Goal: Check status: Check status

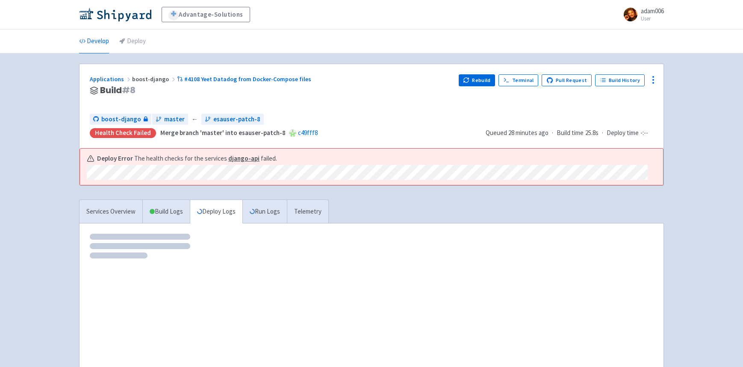
click at [686, 180] on div "Advantage-Solutions adam006 User Profile Sign out Develop Deploy" at bounding box center [371, 208] width 743 height 416
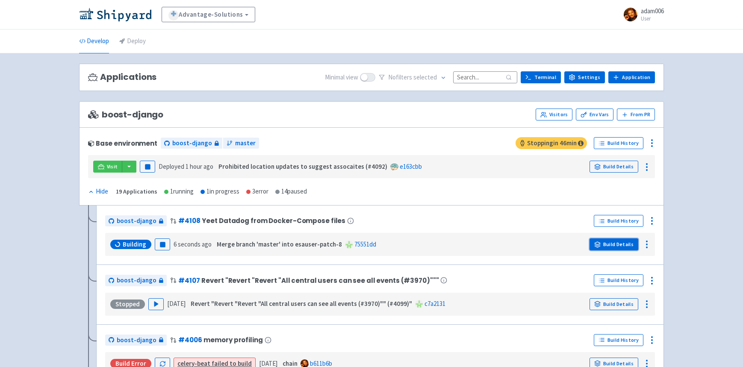
click at [610, 245] on link "Build Details" at bounding box center [614, 245] width 49 height 12
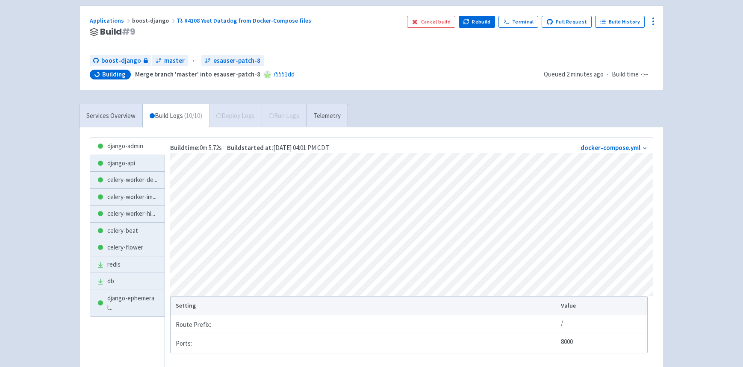
scroll to position [80, 0]
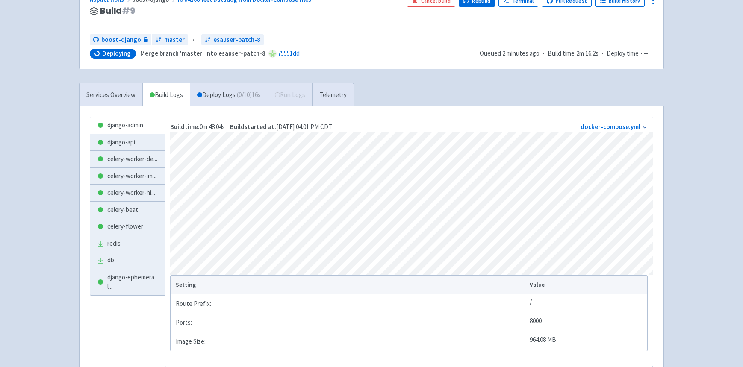
click at [46, 179] on div "Advantage-Solutions adam006 User Profile Sign out Develop Deploy" at bounding box center [371, 159] width 743 height 478
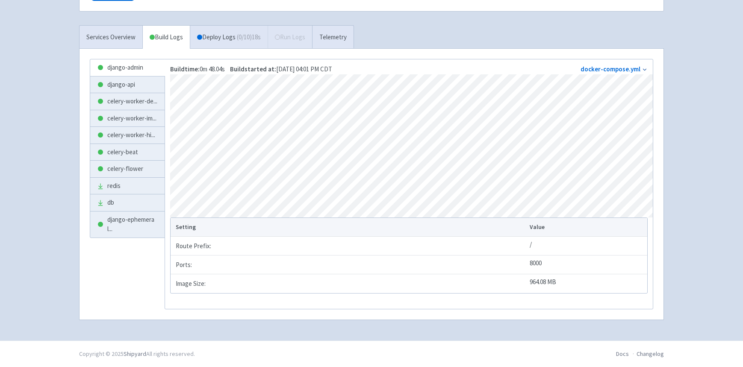
scroll to position [0, 0]
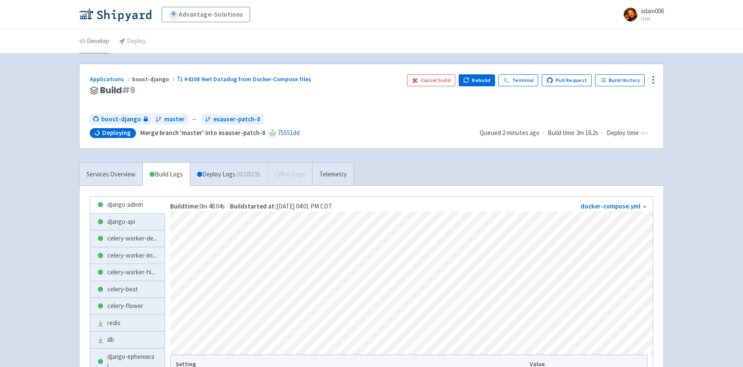
click at [90, 41] on link "Develop" at bounding box center [94, 42] width 30 height 24
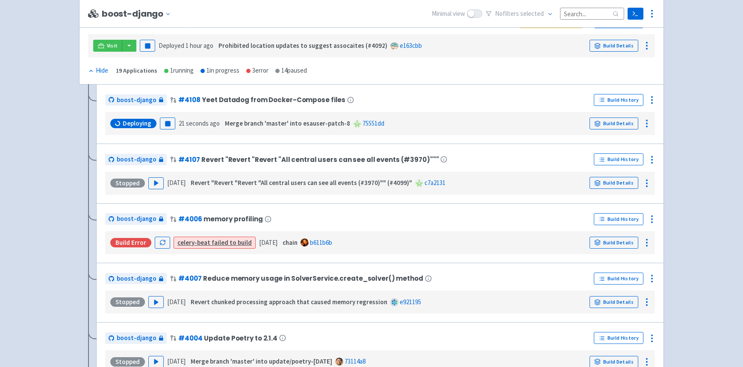
scroll to position [103, 0]
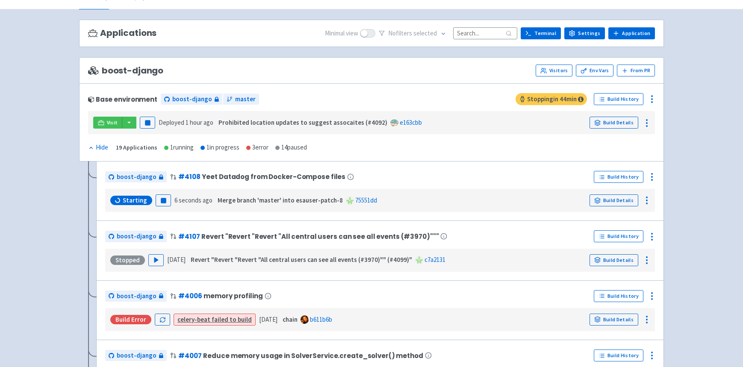
scroll to position [47, 0]
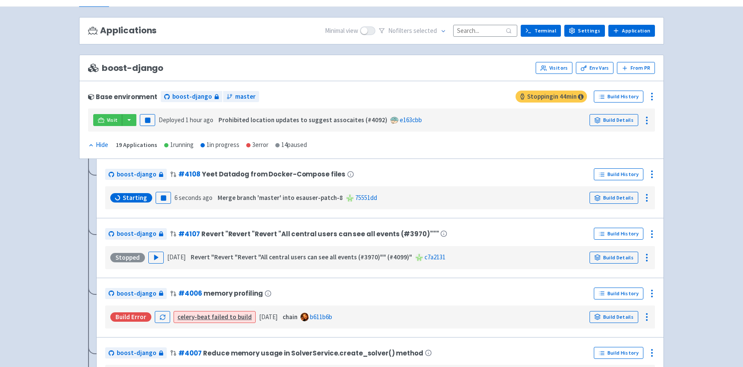
click at [615, 201] on link "Build Details" at bounding box center [614, 198] width 49 height 12
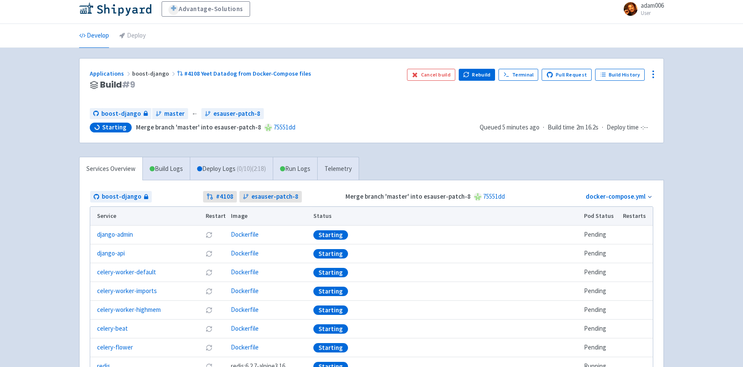
scroll to position [8, 0]
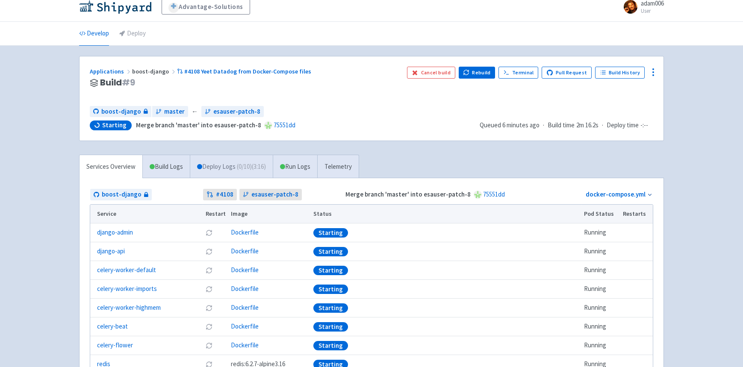
click at [249, 171] on link "Deploy Logs ( 0 / 10 ) (3:16)" at bounding box center [231, 167] width 83 height 24
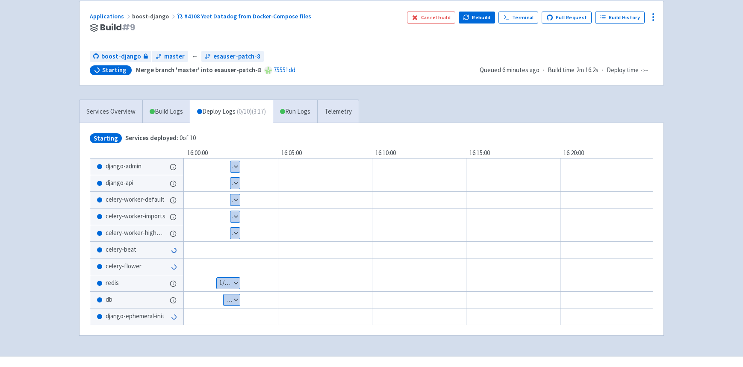
scroll to position [81, 0]
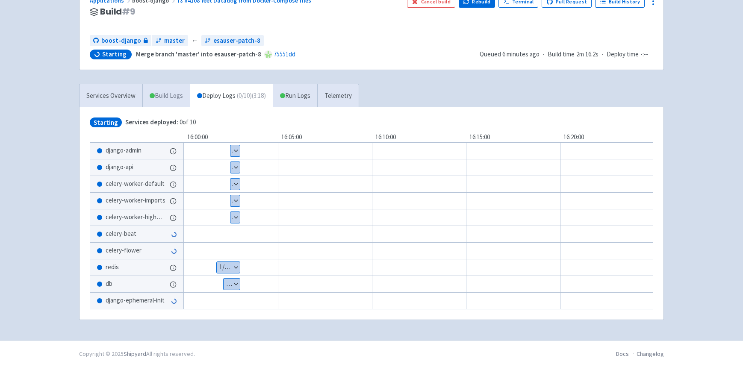
click at [182, 96] on link "Build Logs" at bounding box center [166, 96] width 47 height 24
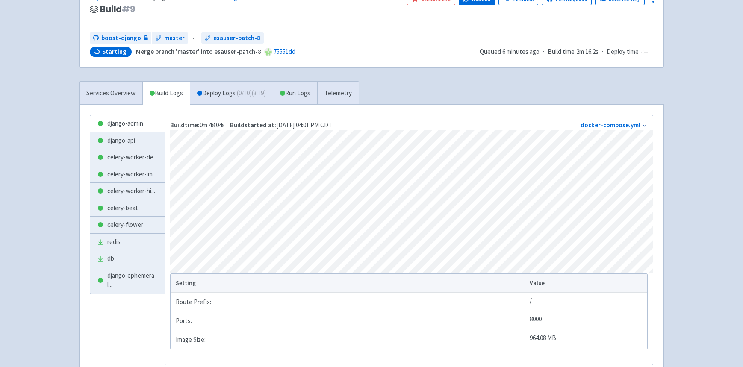
scroll to position [97, 0]
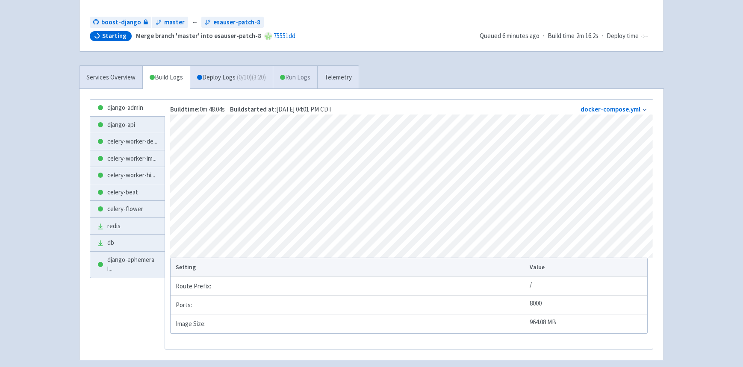
click at [307, 76] on link "Run Logs" at bounding box center [295, 78] width 44 height 24
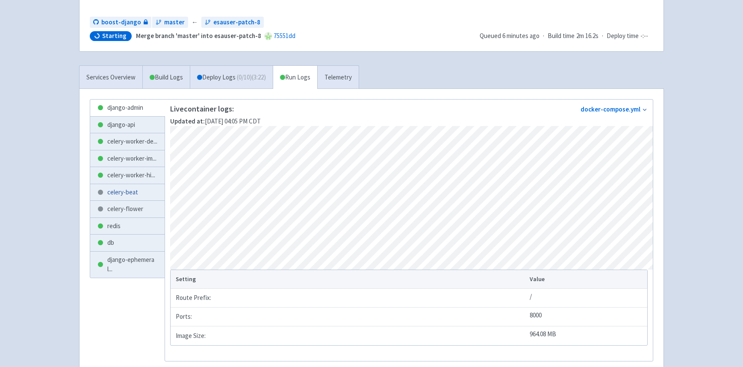
click at [119, 201] on link "celery-beat" at bounding box center [127, 192] width 74 height 17
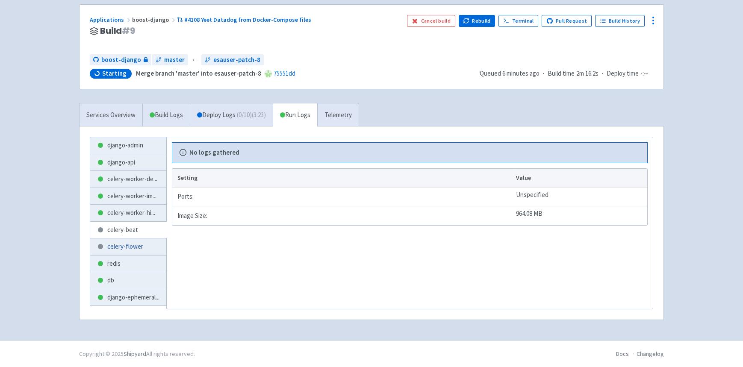
click at [124, 243] on link "celery-flower" at bounding box center [128, 247] width 76 height 17
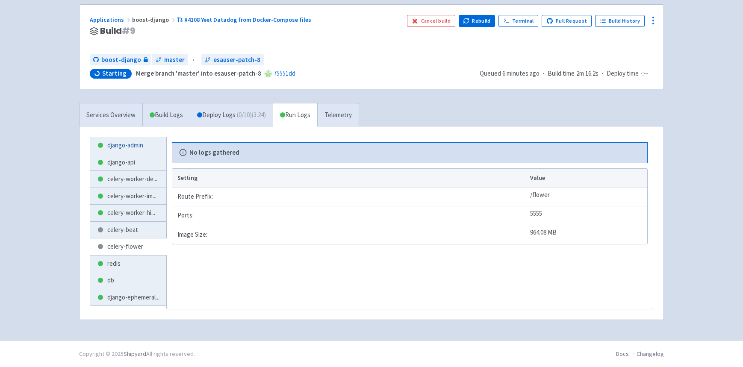
click at [122, 151] on link "django-admin" at bounding box center [128, 145] width 76 height 17
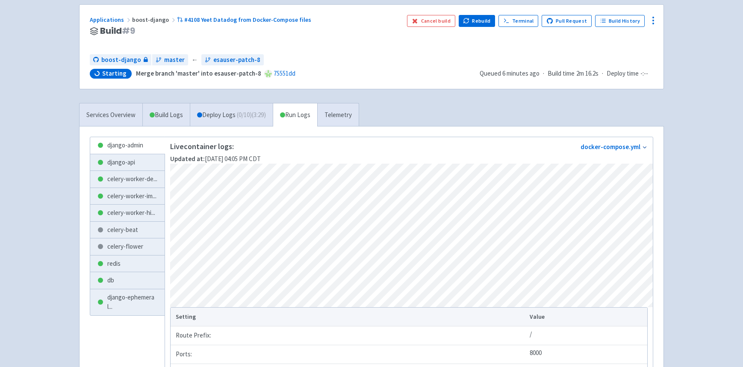
click at [22, 160] on div "Advantage-Solutions adam006 User Profile Sign out Develop Deploy" at bounding box center [371, 186] width 743 height 490
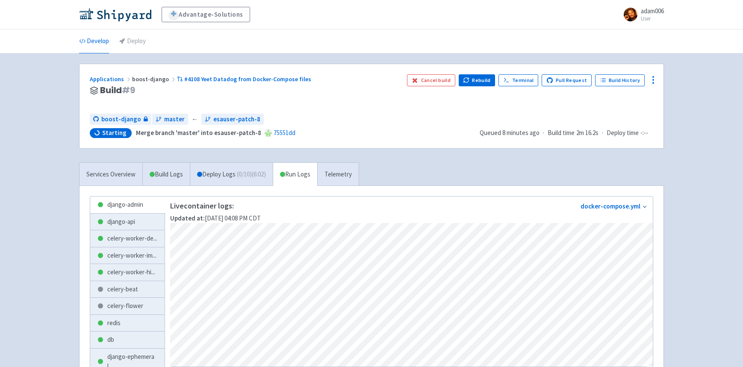
click at [49, 130] on div "Advantage-Solutions adam006 User Profile Sign out Develop Deploy" at bounding box center [371, 245] width 743 height 490
click at [100, 166] on link "Services Overview" at bounding box center [111, 175] width 63 height 24
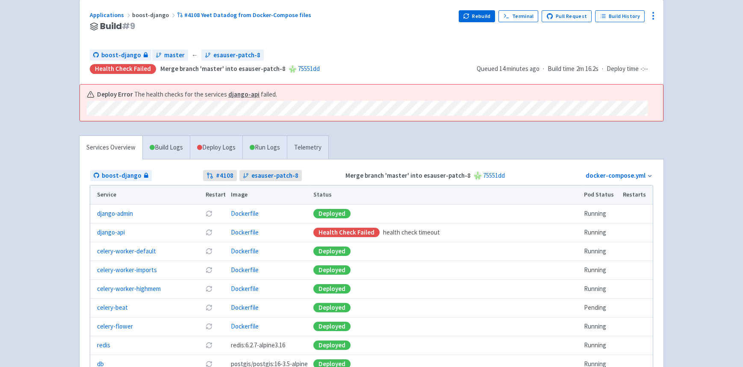
scroll to position [47, 0]
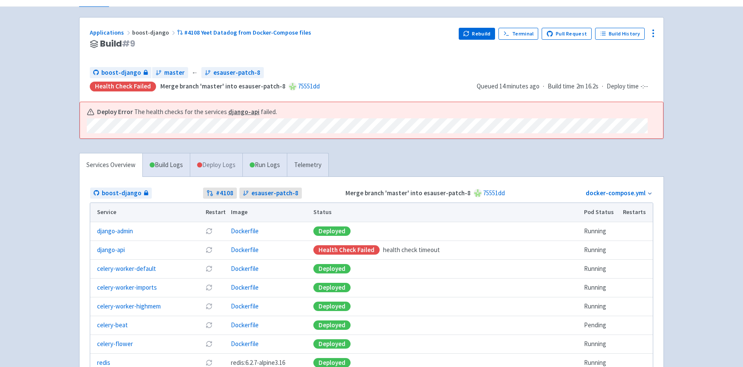
click at [216, 161] on link "Deploy Logs" at bounding box center [216, 166] width 53 height 24
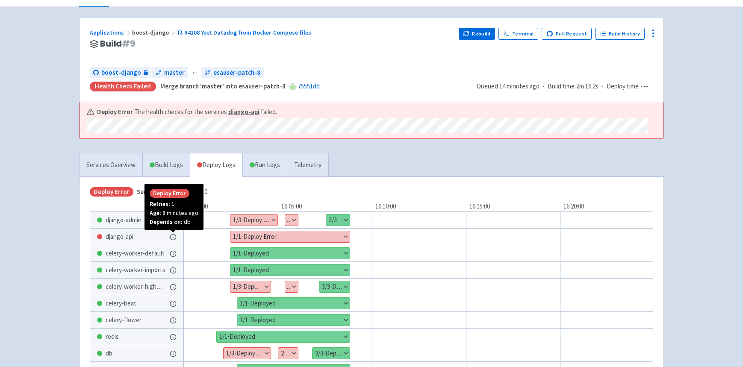
click at [174, 235] on icon at bounding box center [173, 237] width 7 height 7
click at [280, 232] on button "Show details" at bounding box center [289, 236] width 119 height 11
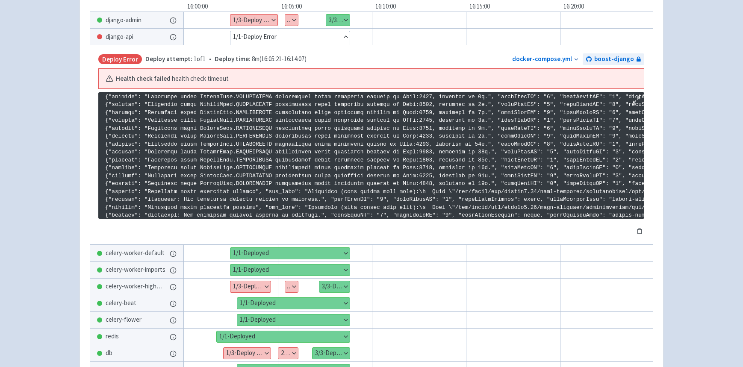
scroll to position [942, 0]
